Goal: Find specific page/section: Find specific page/section

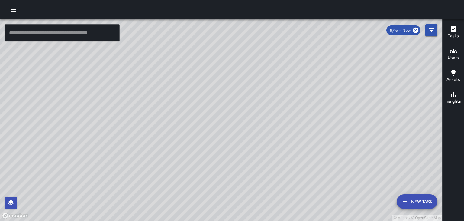
click at [451, 57] on h6 "Users" at bounding box center [453, 57] width 11 height 7
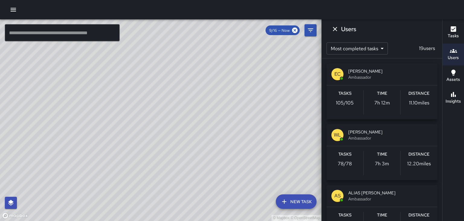
click at [416, 129] on span "[PERSON_NAME]" at bounding box center [390, 132] width 84 height 6
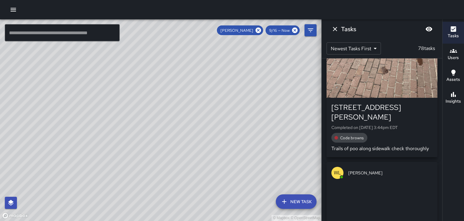
scroll to position [30, 0]
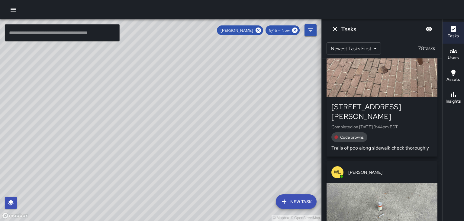
click at [421, 132] on div "Code browns" at bounding box center [381, 137] width 101 height 10
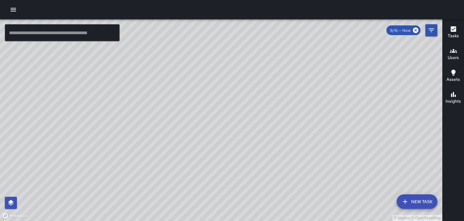
click at [14, 12] on icon "button" at bounding box center [13, 9] width 7 height 7
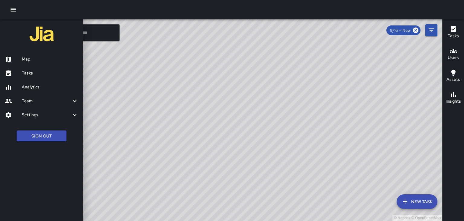
click at [24, 77] on div "Tasks" at bounding box center [41, 73] width 83 height 14
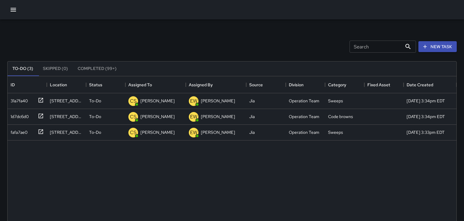
scroll to position [256, 449]
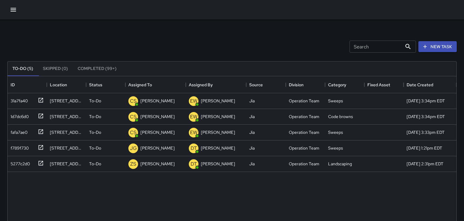
click at [18, 69] on button "To-Do (5)" at bounding box center [23, 68] width 31 height 15
click at [13, 11] on icon "button" at bounding box center [13, 9] width 7 height 7
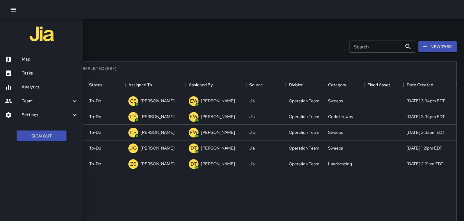
click at [23, 62] on h6 "Map" at bounding box center [50, 59] width 57 height 7
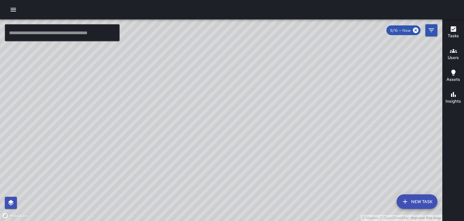
click at [258, 88] on div "© Mapbox © OpenStreetMap Improve this map" at bounding box center [221, 119] width 442 height 201
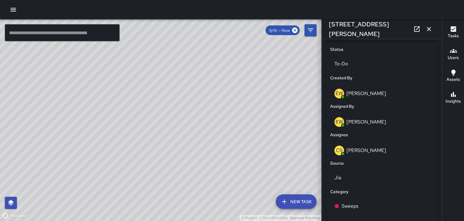
scroll to position [208, 0]
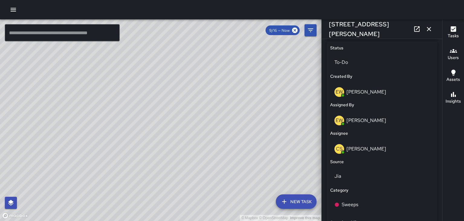
click at [434, 32] on div "[STREET_ADDRESS][PERSON_NAME]" at bounding box center [382, 28] width 121 height 19
click at [429, 31] on icon "button" at bounding box center [428, 28] width 7 height 7
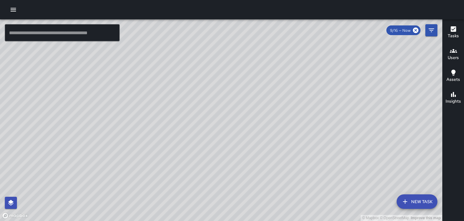
click at [454, 54] on icon "button" at bounding box center [453, 50] width 7 height 7
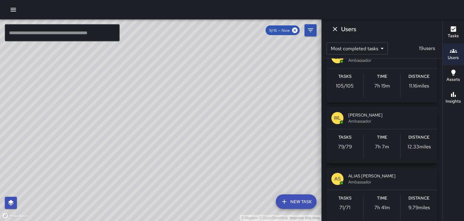
scroll to position [11, 0]
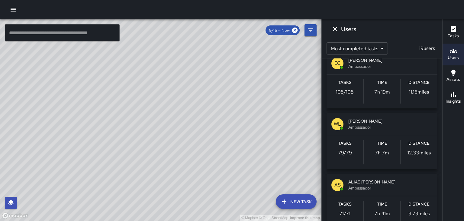
click at [413, 120] on span "[PERSON_NAME]" at bounding box center [390, 121] width 84 height 6
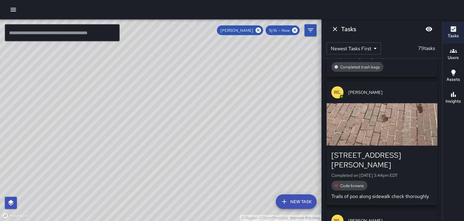
scroll to position [91, 0]
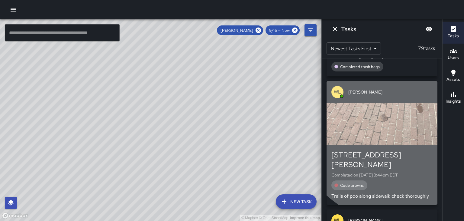
click at [423, 84] on div "[PERSON_NAME]" at bounding box center [382, 92] width 111 height 22
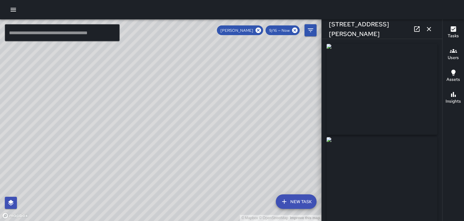
type input "**********"
click at [434, 27] on button "button" at bounding box center [429, 29] width 12 height 12
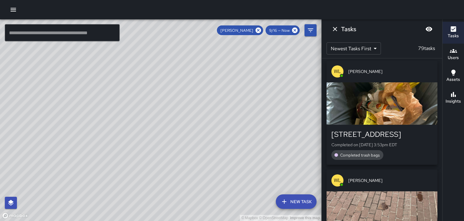
scroll to position [0, 0]
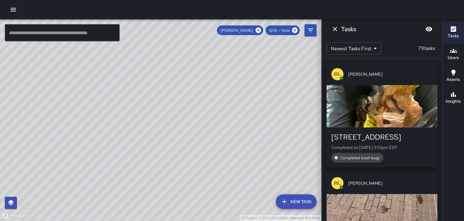
click at [413, 109] on div "button" at bounding box center [382, 106] width 111 height 42
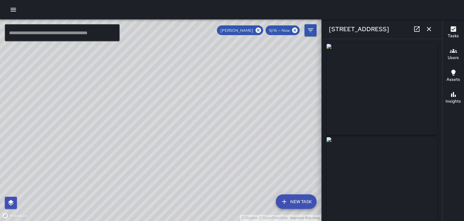
type input "**********"
click at [432, 28] on icon "button" at bounding box center [428, 28] width 7 height 7
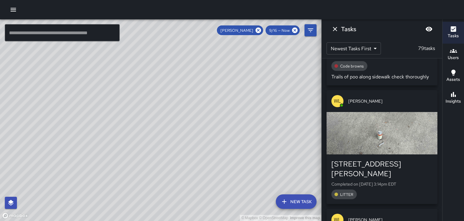
scroll to position [211, 0]
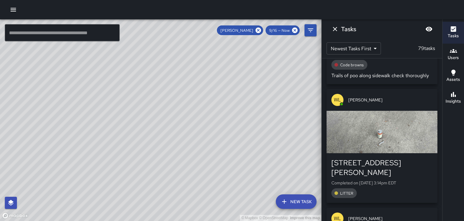
click at [407, 126] on div "button" at bounding box center [382, 132] width 111 height 42
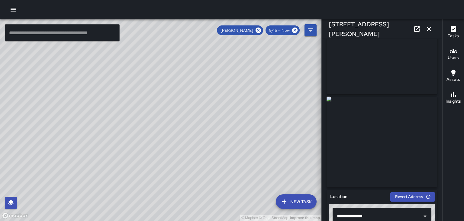
scroll to position [42, 0]
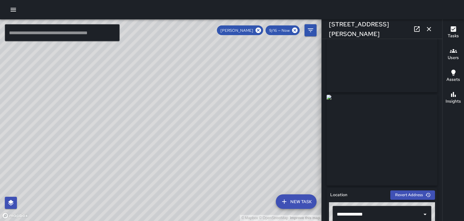
click at [166, 137] on div "© Mapbox © OpenStreetMap Improve this map" at bounding box center [160, 119] width 321 height 201
click at [169, 138] on div "© Mapbox © OpenStreetMap Improve this map" at bounding box center [160, 119] width 321 height 201
click at [184, 144] on div "© Mapbox © OpenStreetMap Improve this map" at bounding box center [160, 119] width 321 height 201
click at [182, 143] on div "© Mapbox © OpenStreetMap Improve this map" at bounding box center [160, 119] width 321 height 201
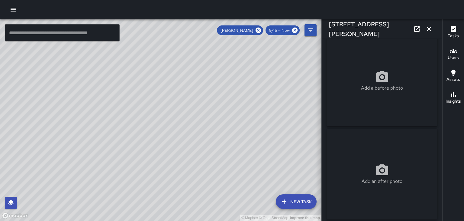
scroll to position [0, 0]
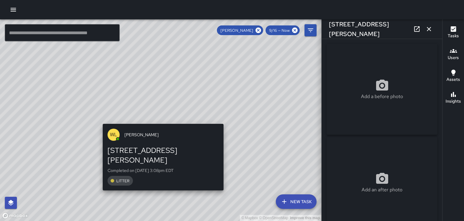
click at [153, 99] on div "© Mapbox © OpenStreetMap Improve this map [PERSON_NAME] [STREET_ADDRESS][PERSON…" at bounding box center [160, 119] width 321 height 201
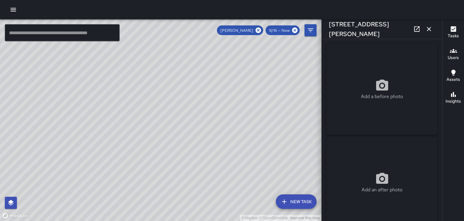
click at [154, 99] on div "© Mapbox © OpenStreetMap Improve this map" at bounding box center [160, 119] width 321 height 201
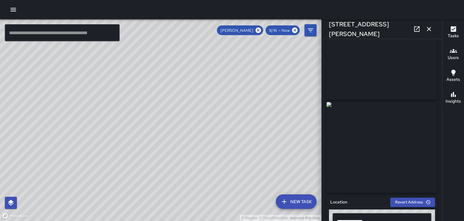
scroll to position [36, 0]
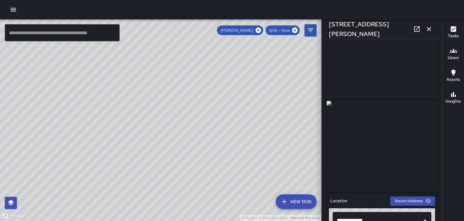
click at [153, 126] on div "© Mapbox © OpenStreetMap Improve this map" at bounding box center [160, 119] width 321 height 201
click at [165, 143] on div "© Mapbox © OpenStreetMap Improve this map" at bounding box center [160, 119] width 321 height 201
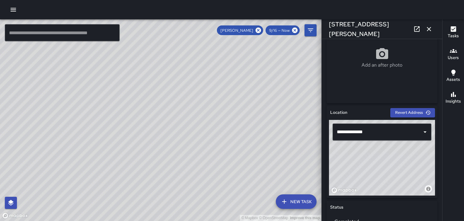
scroll to position [125, 0]
click at [160, 123] on div "© Mapbox © OpenStreetMap Improve this map" at bounding box center [160, 119] width 321 height 201
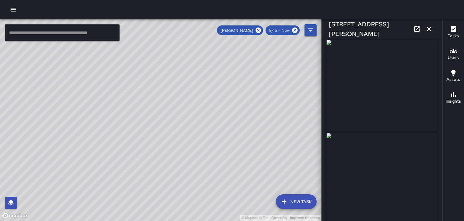
scroll to position [0, 0]
click at [219, 124] on div "© Mapbox © OpenStreetMap Improve this map" at bounding box center [160, 119] width 321 height 201
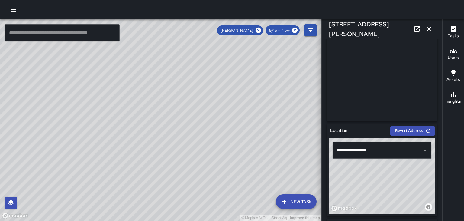
scroll to position [108, 0]
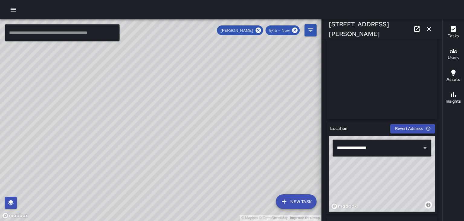
click at [428, 130] on icon "button" at bounding box center [428, 129] width 5 height 4
click at [63, 114] on div "© Mapbox © OpenStreetMap Improve this map" at bounding box center [160, 119] width 321 height 201
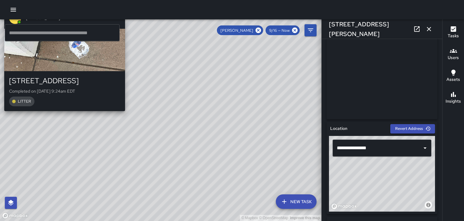
click at [53, 142] on div "© Mapbox © OpenStreetMap Improve this map [PERSON_NAME] [STREET_ADDRESS] Comple…" at bounding box center [160, 119] width 321 height 201
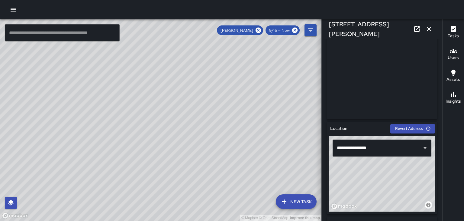
click at [56, 115] on div "© Mapbox © OpenStreetMap Improve this map" at bounding box center [160, 119] width 321 height 201
click at [62, 114] on div "© Mapbox © OpenStreetMap Improve this map" at bounding box center [160, 119] width 321 height 201
click at [92, 174] on div "© Mapbox © OpenStreetMap Improve this map" at bounding box center [160, 119] width 321 height 201
type input "**********"
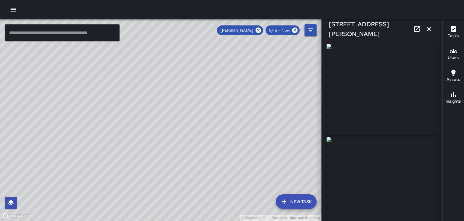
scroll to position [0, 0]
click at [103, 116] on div "© Mapbox © OpenStreetMap Improve this map" at bounding box center [160, 119] width 321 height 201
click at [106, 119] on div "© Mapbox © OpenStreetMap Improve this map" at bounding box center [160, 119] width 321 height 201
click at [105, 117] on div "© Mapbox © OpenStreetMap Improve this map" at bounding box center [160, 119] width 321 height 201
click at [105, 115] on div "© Mapbox © OpenStreetMap Improve this map" at bounding box center [160, 119] width 321 height 201
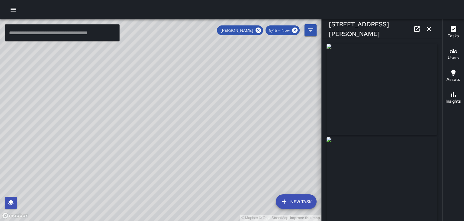
click at [98, 153] on div "© Mapbox © OpenStreetMap Improve this map" at bounding box center [160, 119] width 321 height 201
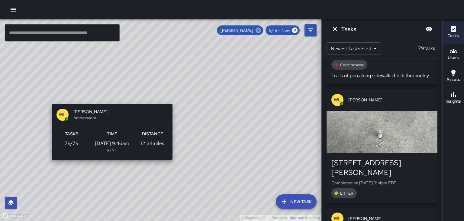
click at [257, 29] on icon at bounding box center [258, 30] width 7 height 7
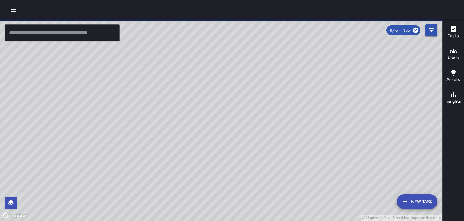
click at [243, 61] on div "© Mapbox © OpenStreetMap Improve this map" at bounding box center [221, 119] width 442 height 201
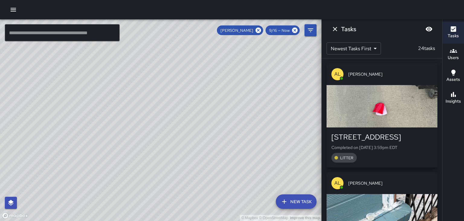
click at [334, 33] on button "Dismiss" at bounding box center [335, 29] width 12 height 12
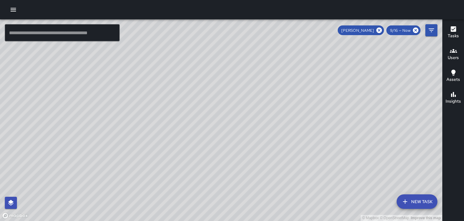
click at [379, 35] on div "[PERSON_NAME]" at bounding box center [361, 30] width 46 height 10
click at [379, 28] on icon at bounding box center [378, 29] width 5 height 5
